Goal: Find specific page/section: Find specific page/section

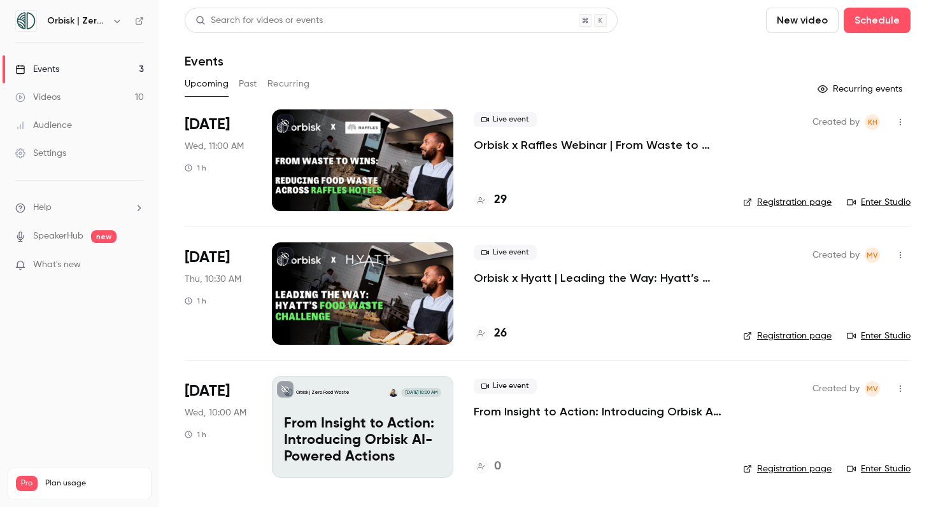
click at [895, 202] on link "Enter Studio" at bounding box center [879, 202] width 64 height 13
click at [875, 202] on link "Enter Studio" at bounding box center [879, 202] width 64 height 13
